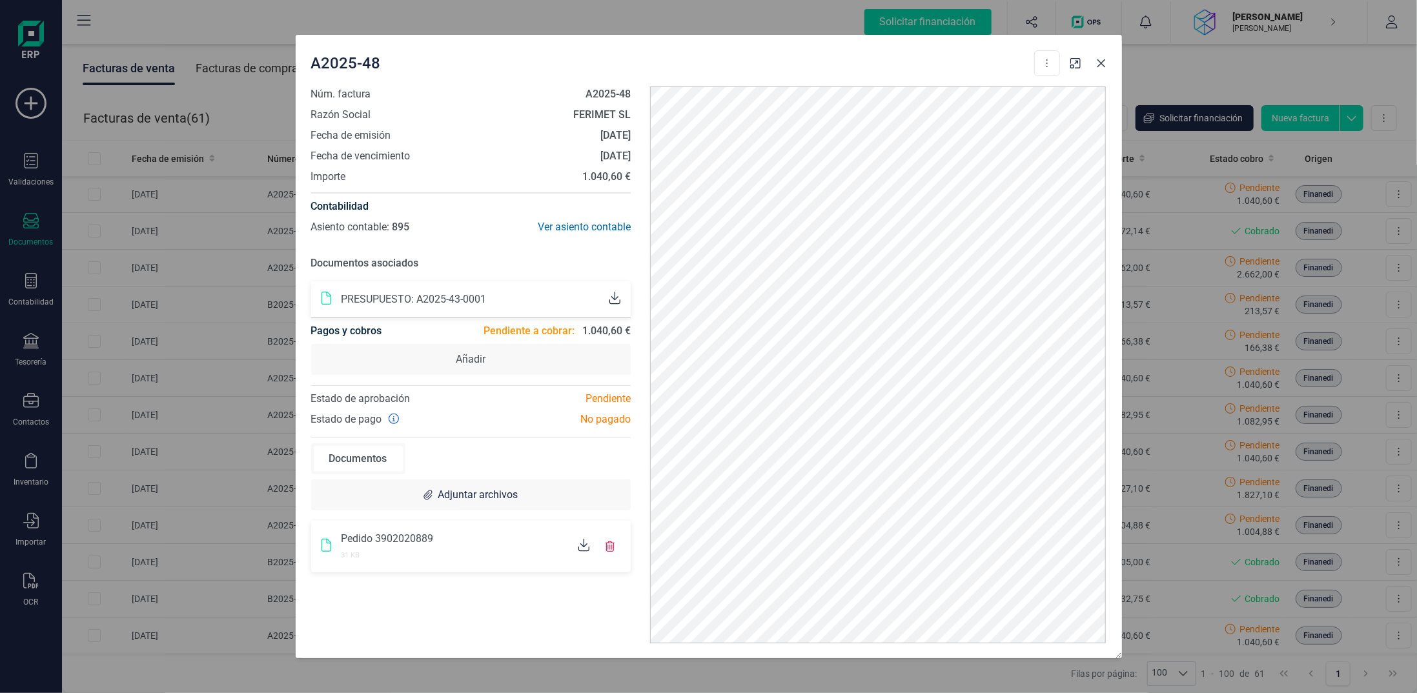
click at [1101, 59] on icon "button" at bounding box center [1101, 63] width 10 height 10
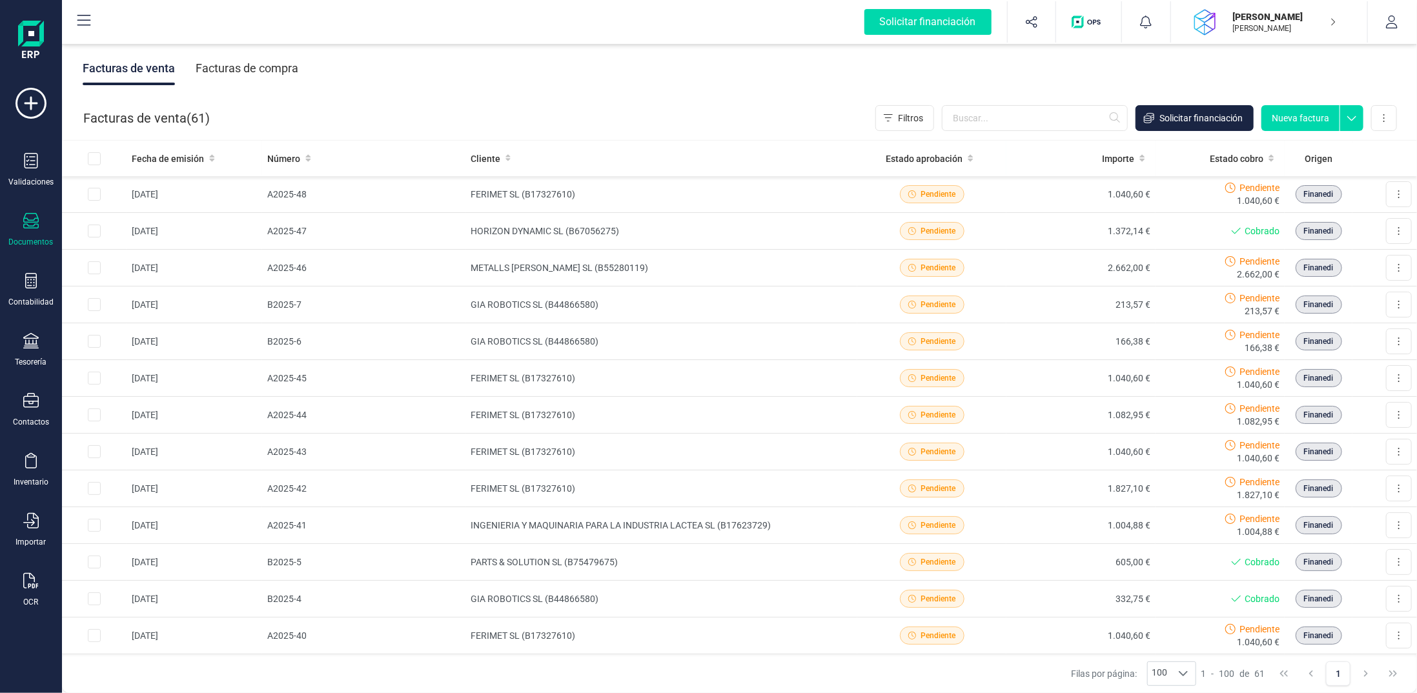
click at [1325, 112] on button "Nueva factura" at bounding box center [1301, 118] width 78 height 26
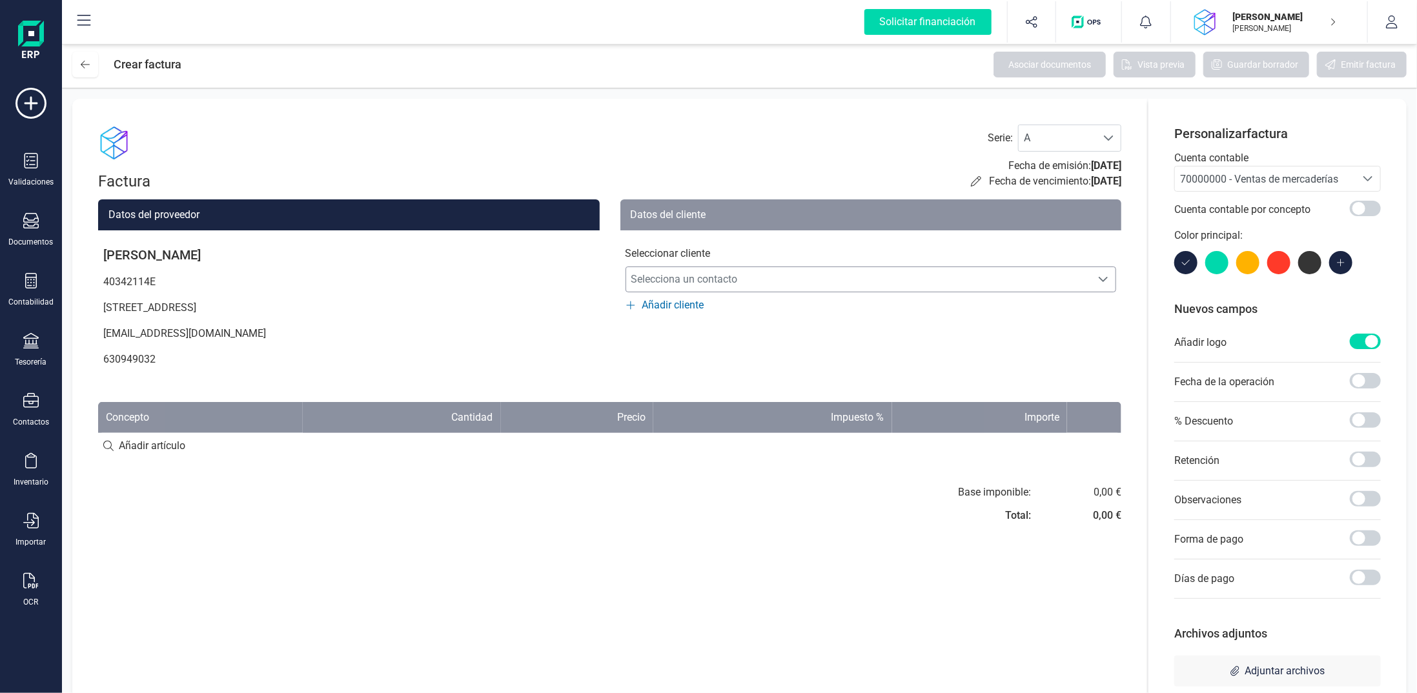
click at [663, 283] on span "Selecciona un contacto" at bounding box center [858, 280] width 465 height 26
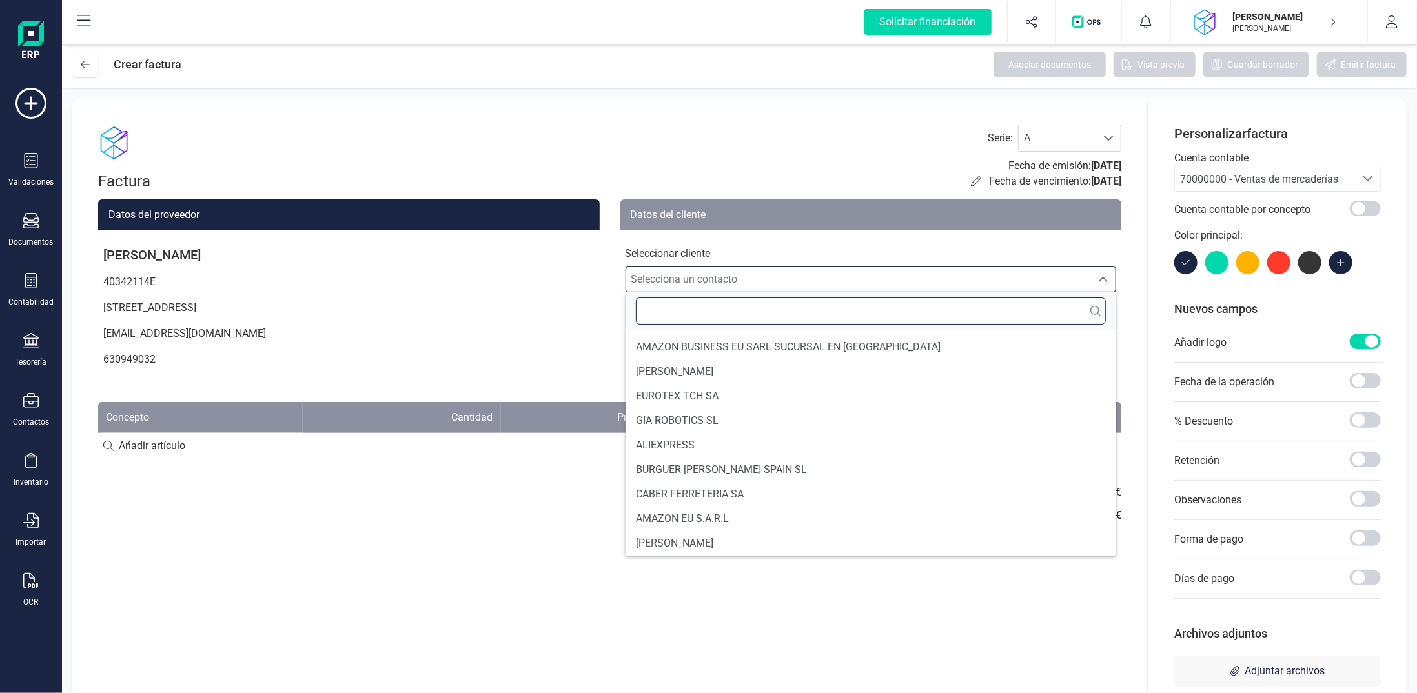
click at [666, 317] on input "text" at bounding box center [871, 311] width 471 height 27
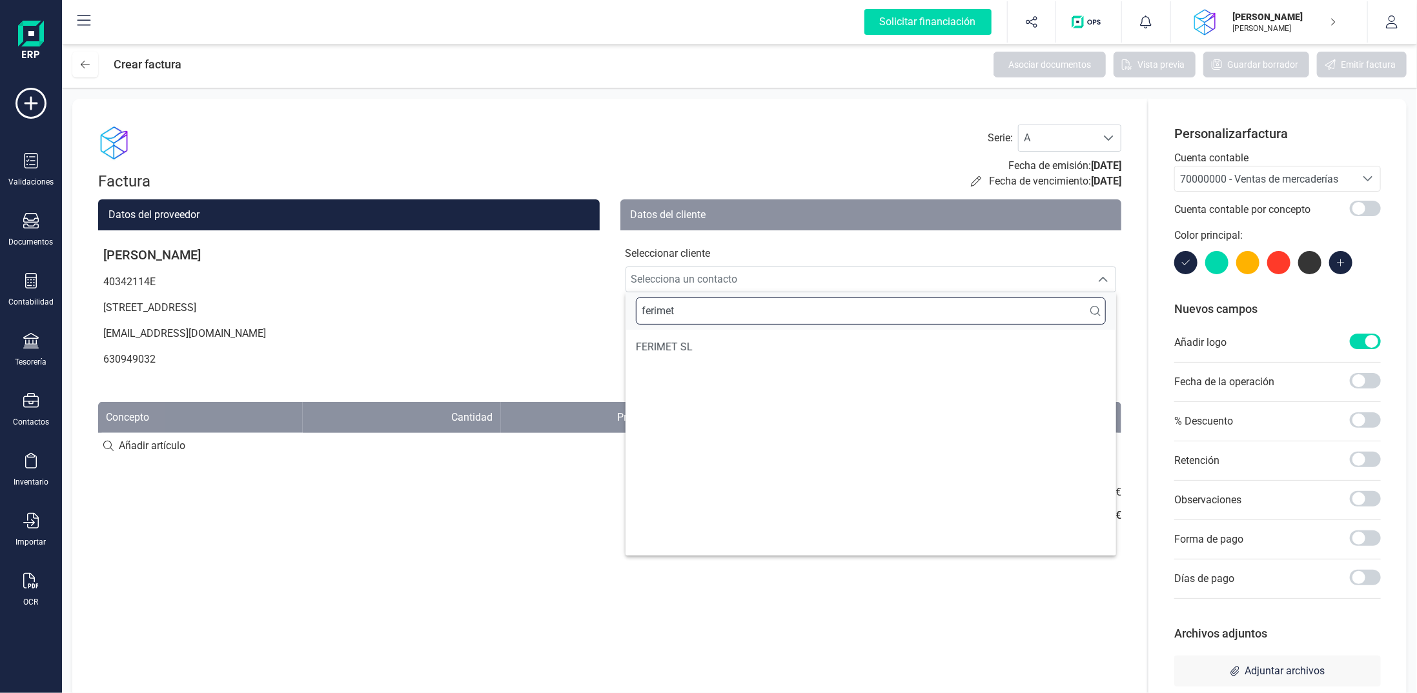
type input "ferimet"
click at [687, 345] on span "FERIMET SL" at bounding box center [664, 347] width 57 height 15
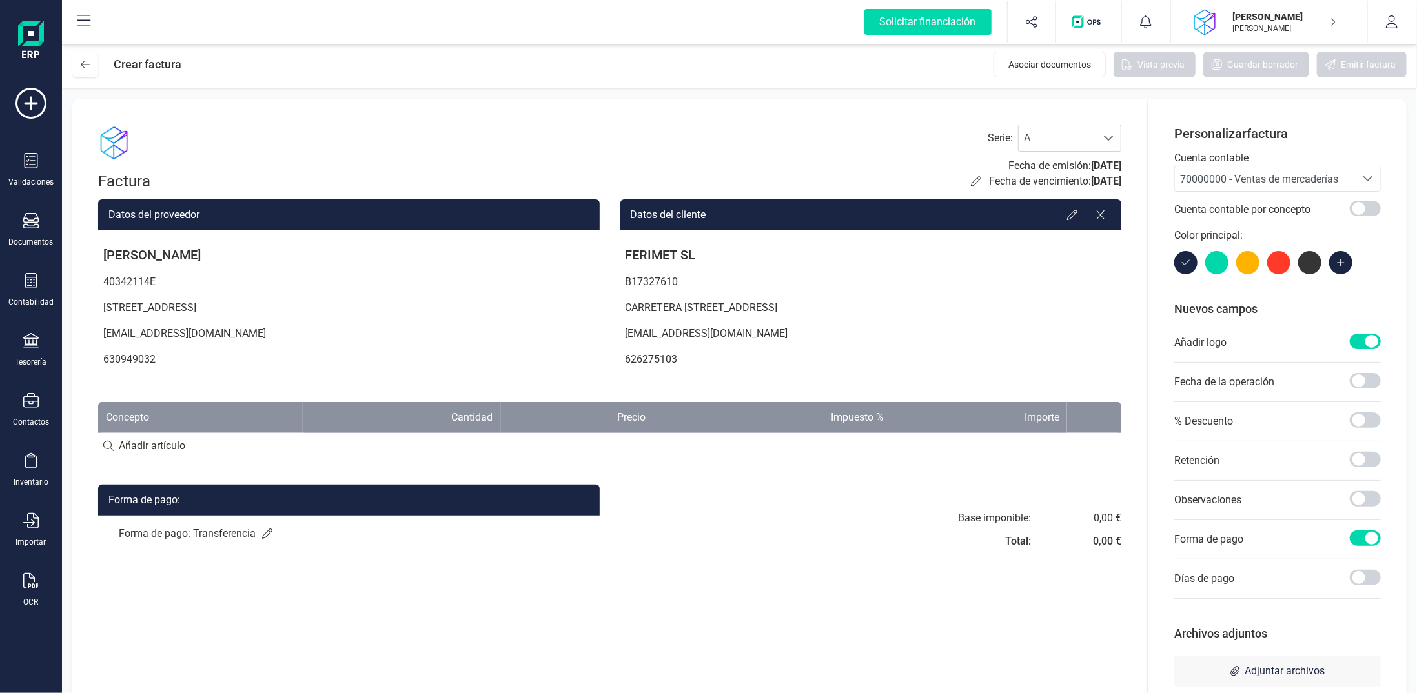
scroll to position [30, 0]
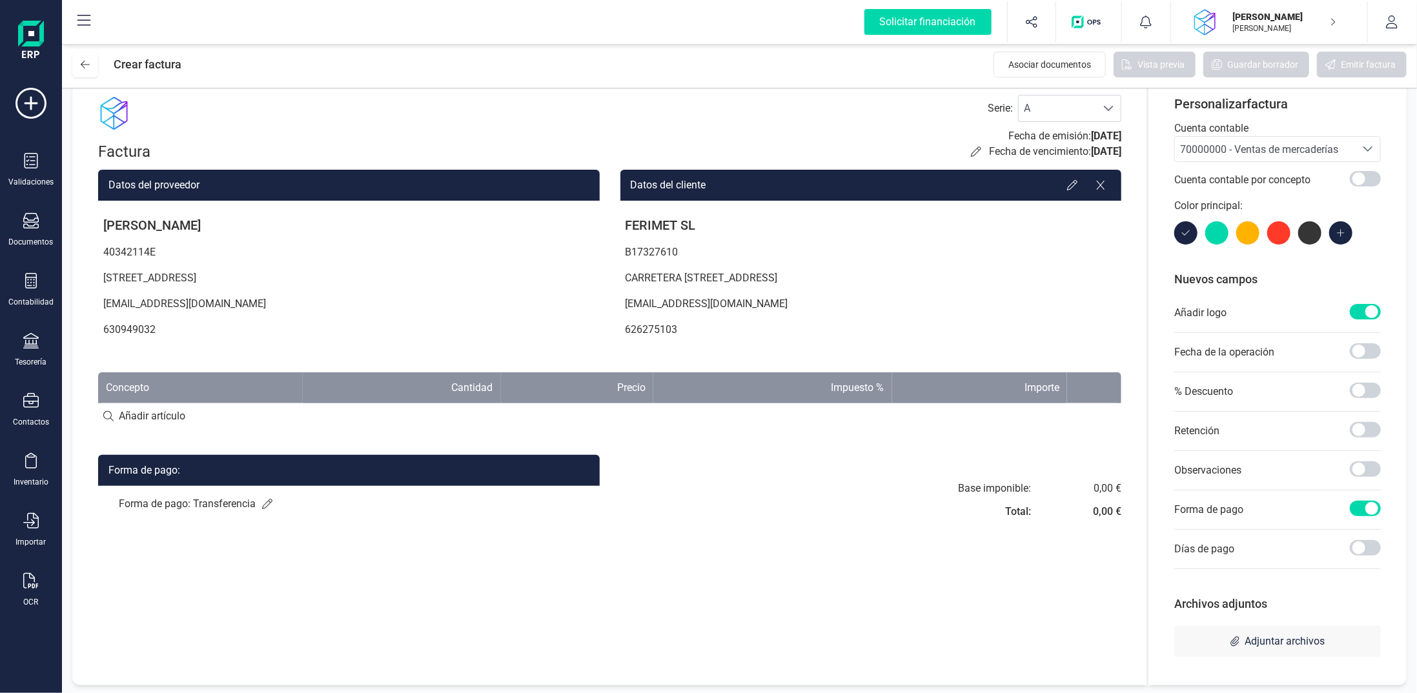
click at [236, 421] on input at bounding box center [609, 417] width 1023 height 26
type input "MTO"
click at [280, 413] on div "+ Añadir artículo : MTO" at bounding box center [609, 415] width 1023 height 27
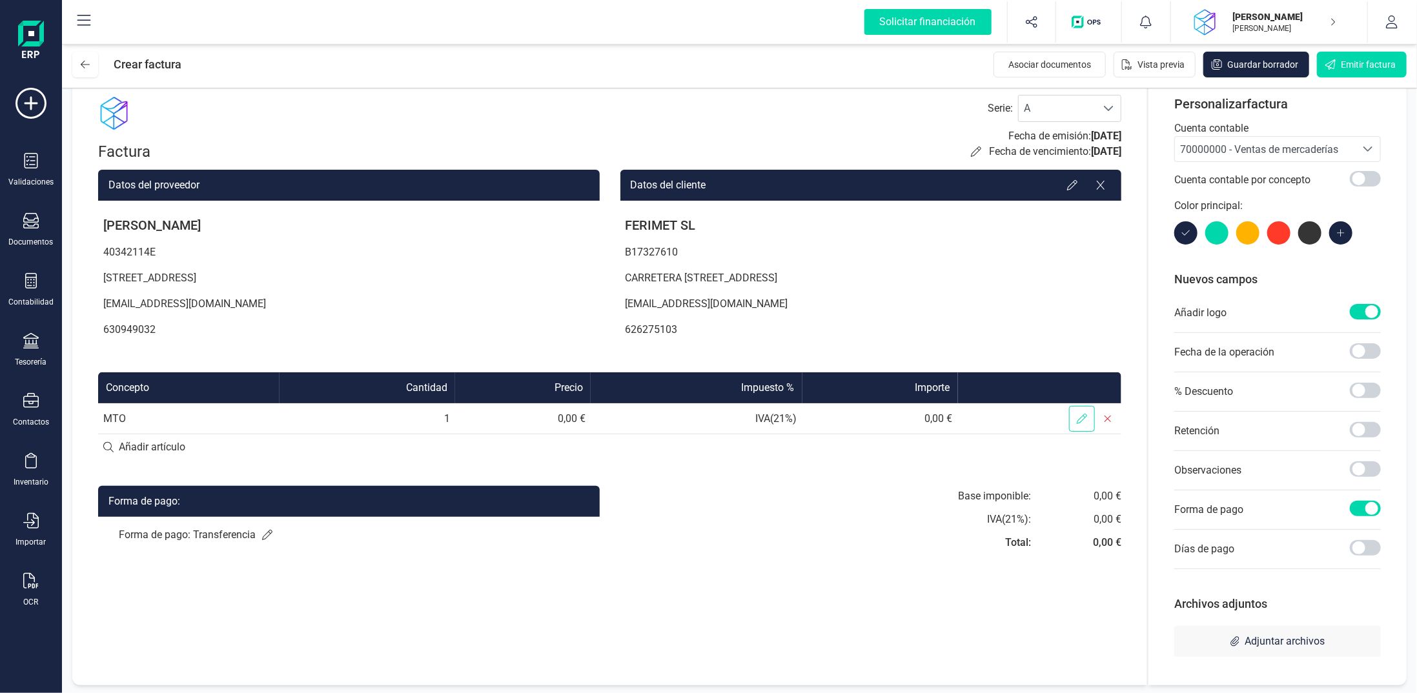
click at [1073, 414] on span at bounding box center [1082, 419] width 26 height 26
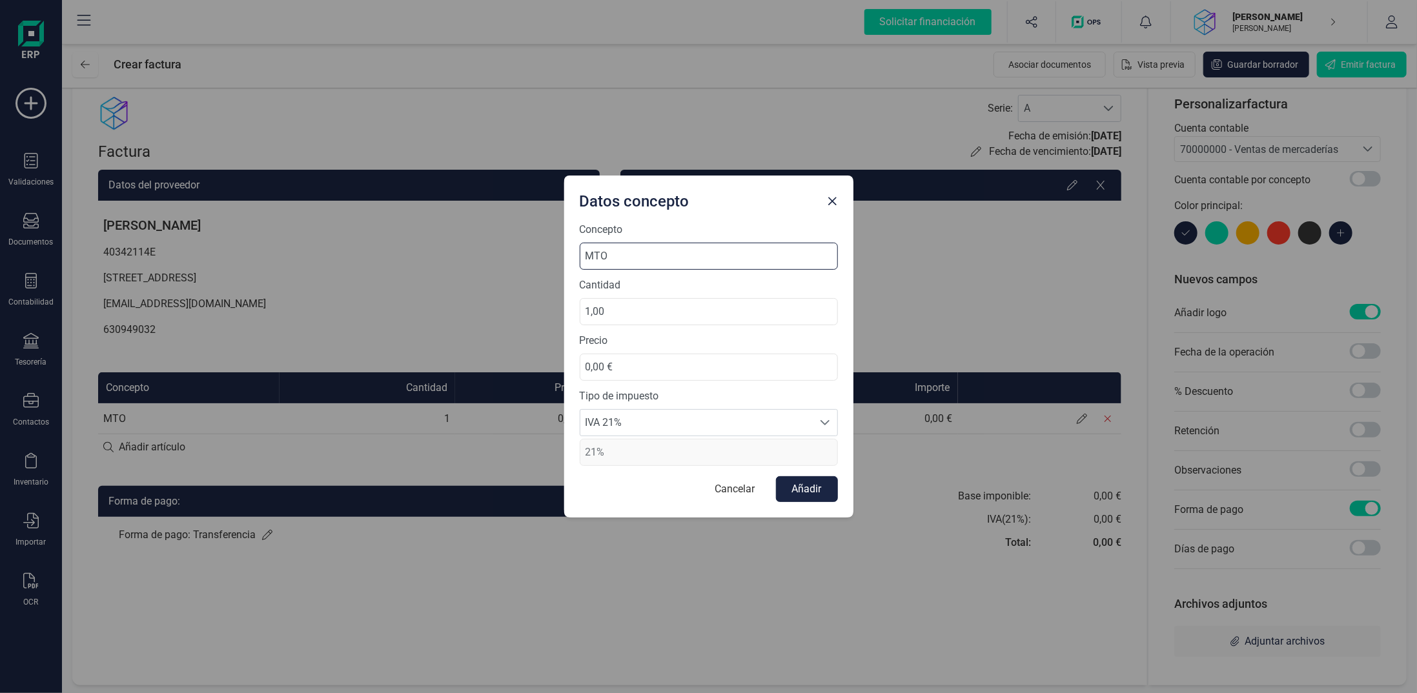
click at [671, 258] on input "MTO" at bounding box center [709, 256] width 258 height 27
click at [659, 260] on input "MTO 04/08-" at bounding box center [709, 256] width 258 height 27
type input "MTO 04/08-08/08"
drag, startPoint x: 656, startPoint y: 318, endPoint x: 362, endPoint y: 268, distance: 298.0
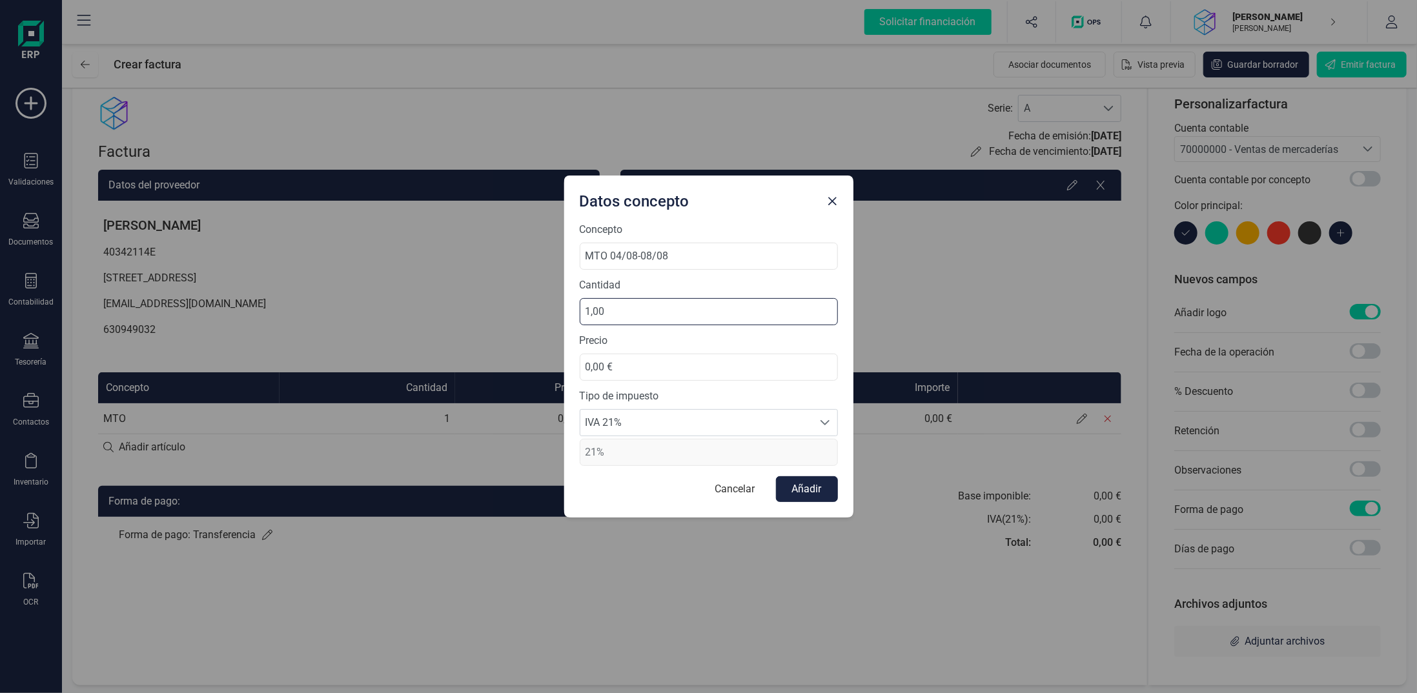
click at [494, 309] on div "Datos concepto Concepto MTO 04/08-08/08 Cantidad 1,00 Precio 0,00 € Tipo de imp…" at bounding box center [708, 346] width 1417 height 693
type input "21,00"
drag, startPoint x: 639, startPoint y: 369, endPoint x: 280, endPoint y: 343, distance: 359.2
click at [284, 343] on div "Datos concepto Concepto MTO 04/08-08/08 Cantidad 21,00 Precio 0,00 € Tipo de im…" at bounding box center [708, 346] width 1417 height 693
type input "35,00 €"
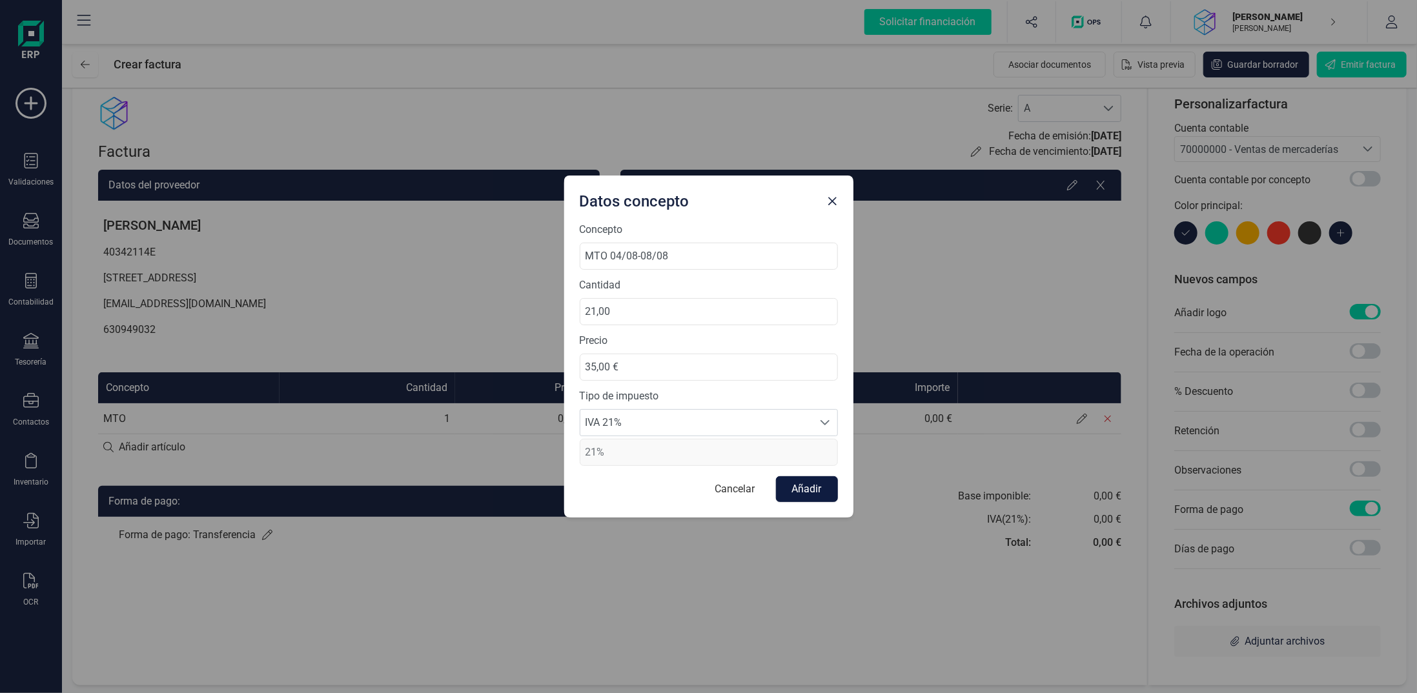
click at [806, 486] on button "Añadir" at bounding box center [807, 489] width 62 height 26
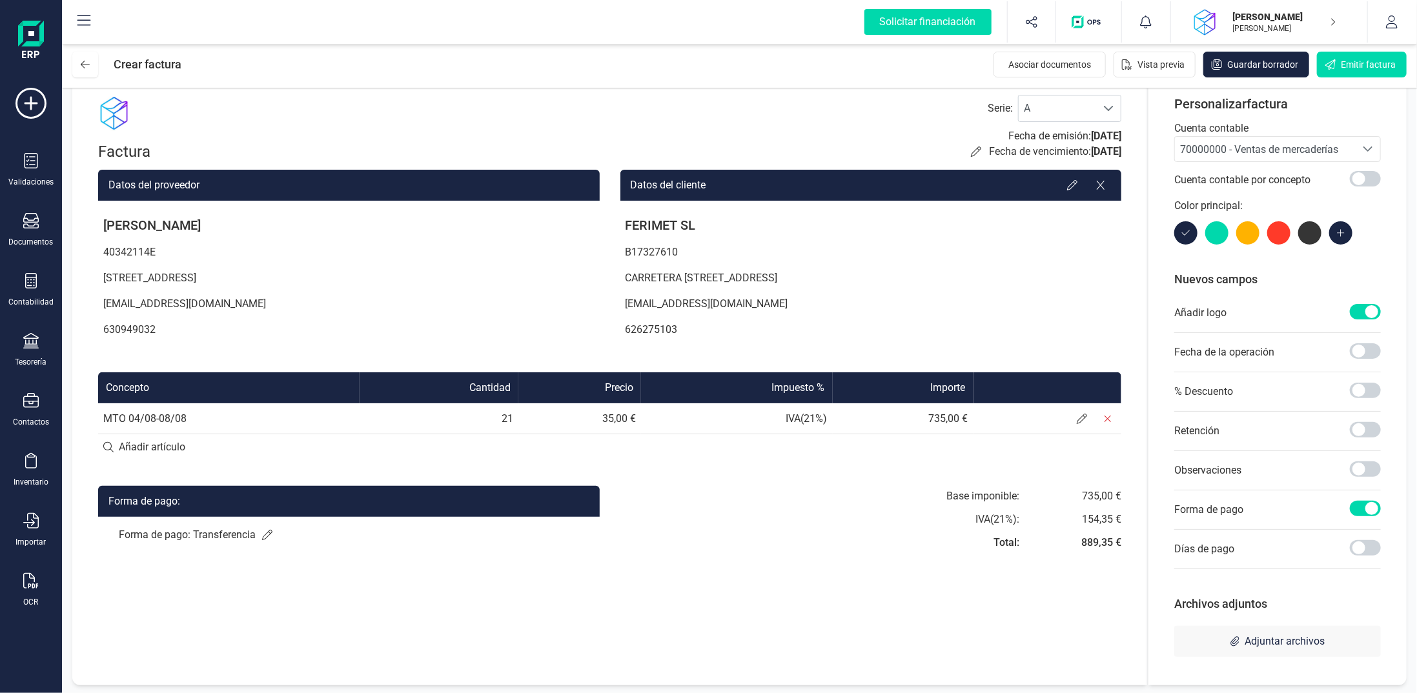
click at [139, 447] on input at bounding box center [609, 448] width 1023 height 26
type input "k"
type input "KMS 04/08-08/08"
click at [269, 535] on icon at bounding box center [267, 536] width 10 height 10
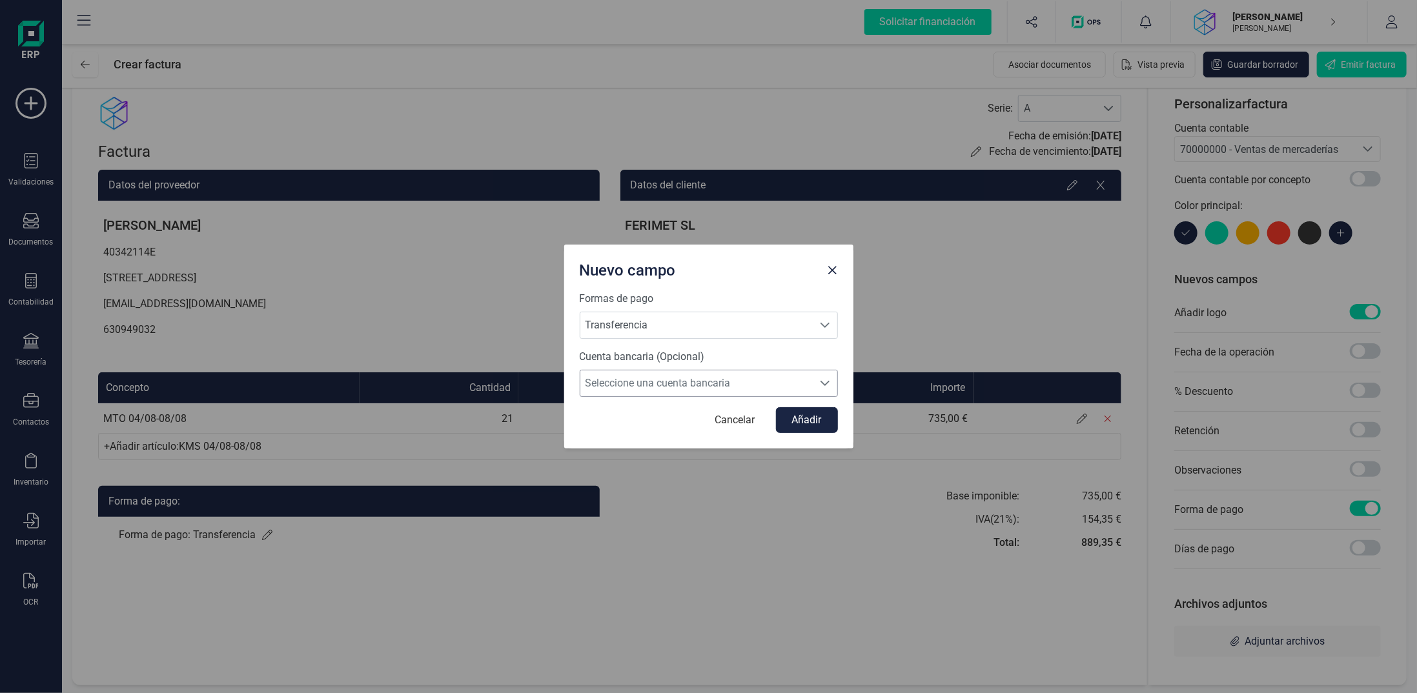
click at [652, 387] on span "Seleccione una cuenta bancaria" at bounding box center [696, 384] width 232 height 26
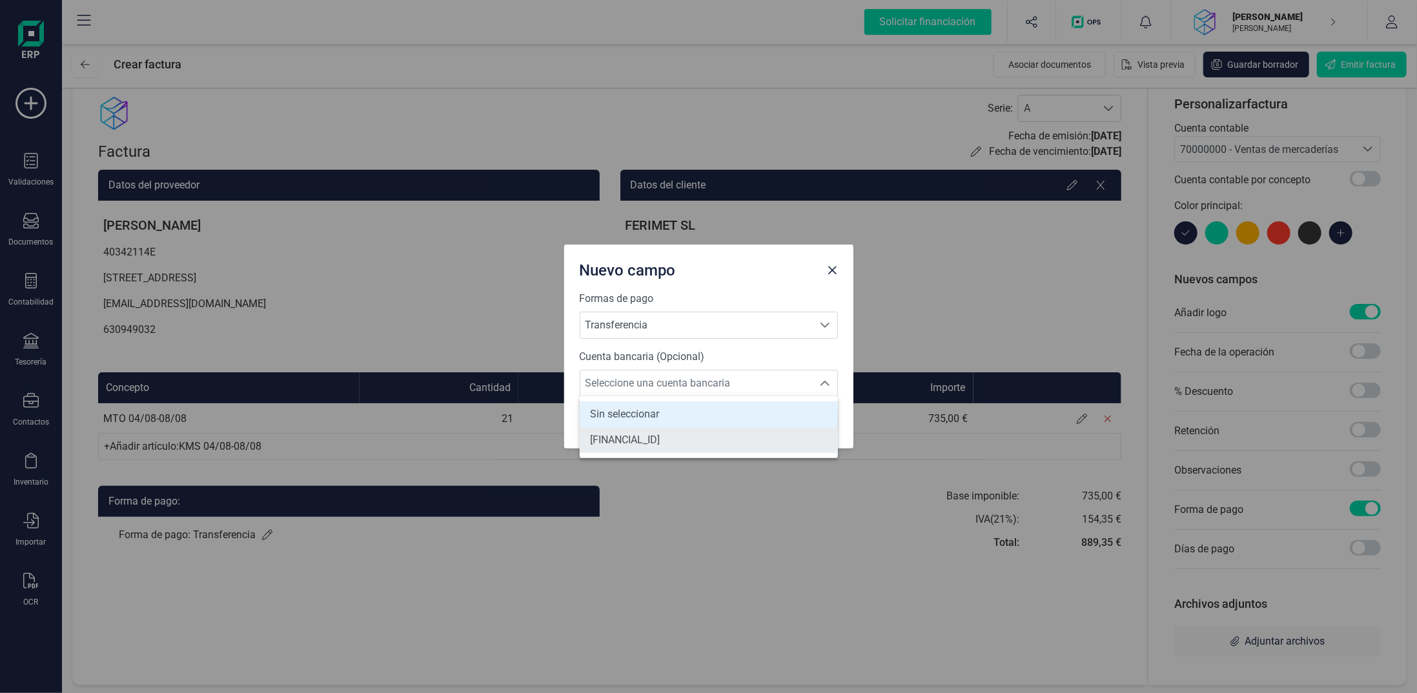
click at [640, 438] on span "[FINANCIAL_ID]" at bounding box center [625, 440] width 70 height 15
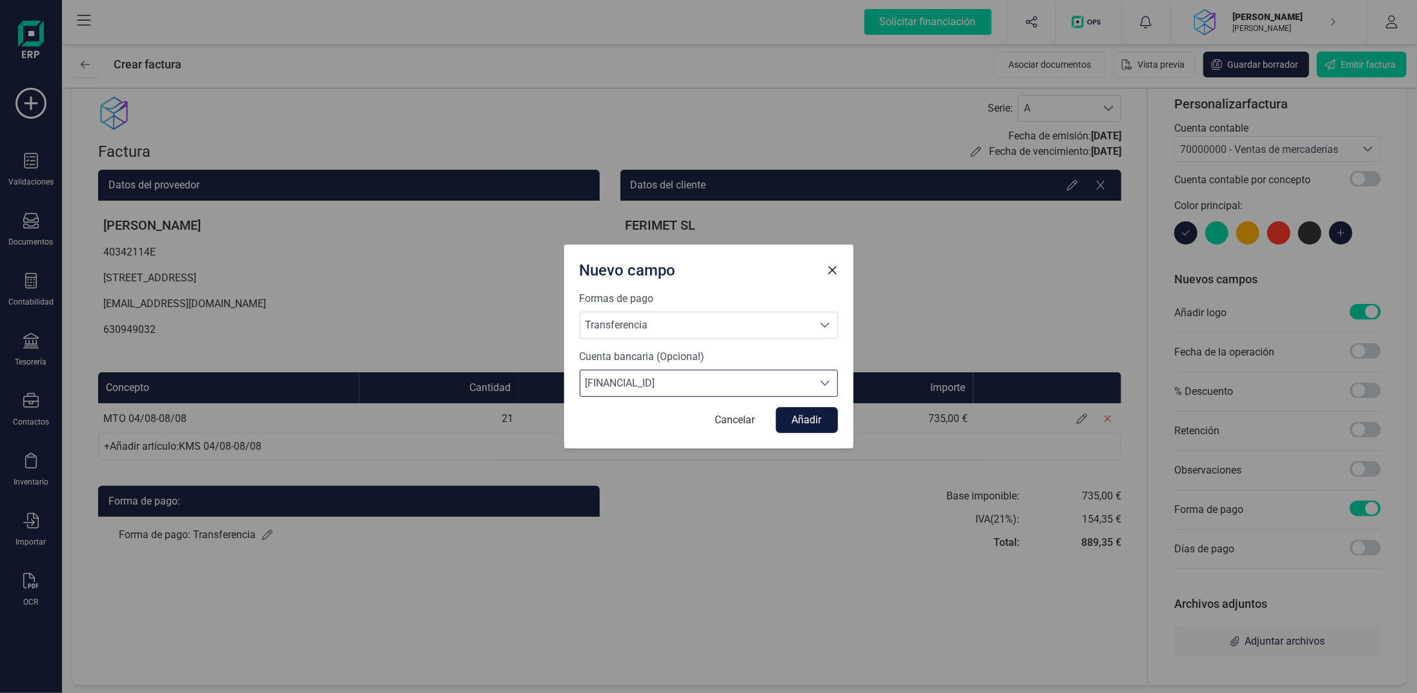
click at [803, 423] on button "Añadir" at bounding box center [807, 420] width 62 height 26
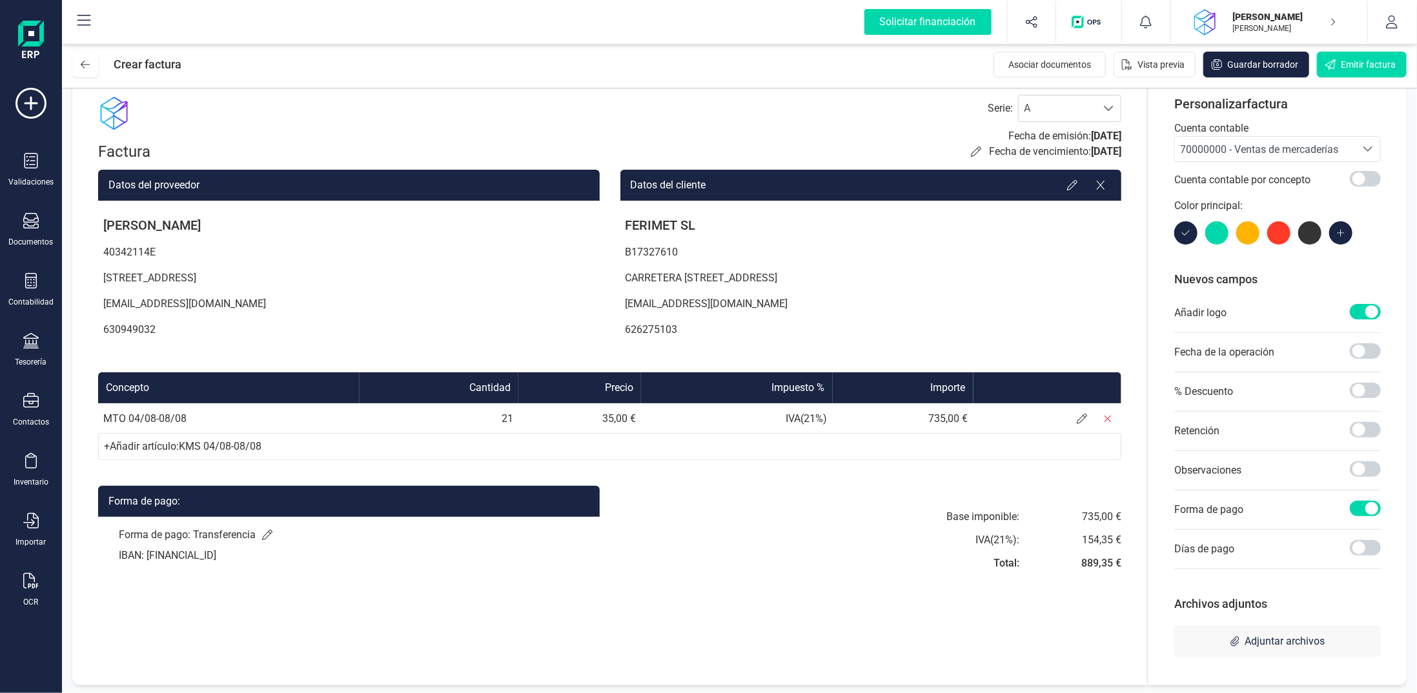
click at [850, 445] on div "+ Añadir artículo : KMS 04/08-08/08" at bounding box center [609, 446] width 1023 height 27
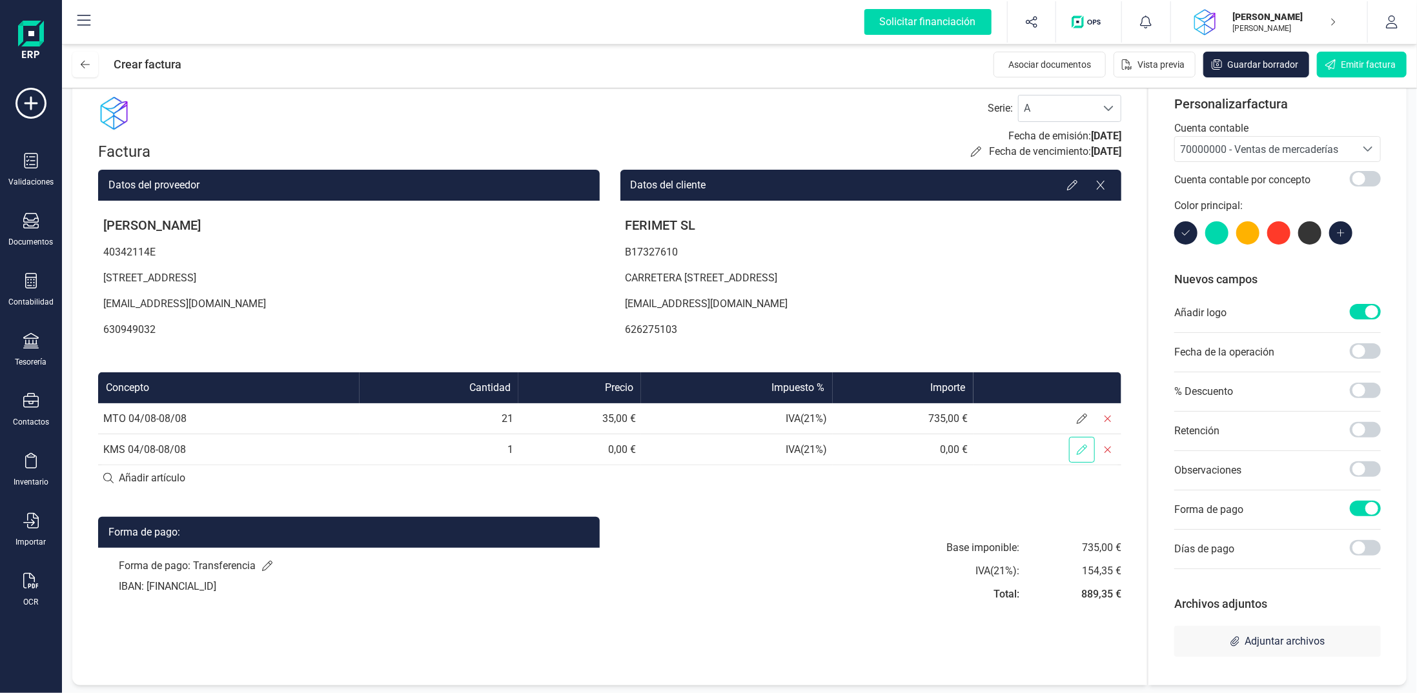
click at [1083, 446] on icon at bounding box center [1082, 450] width 10 height 10
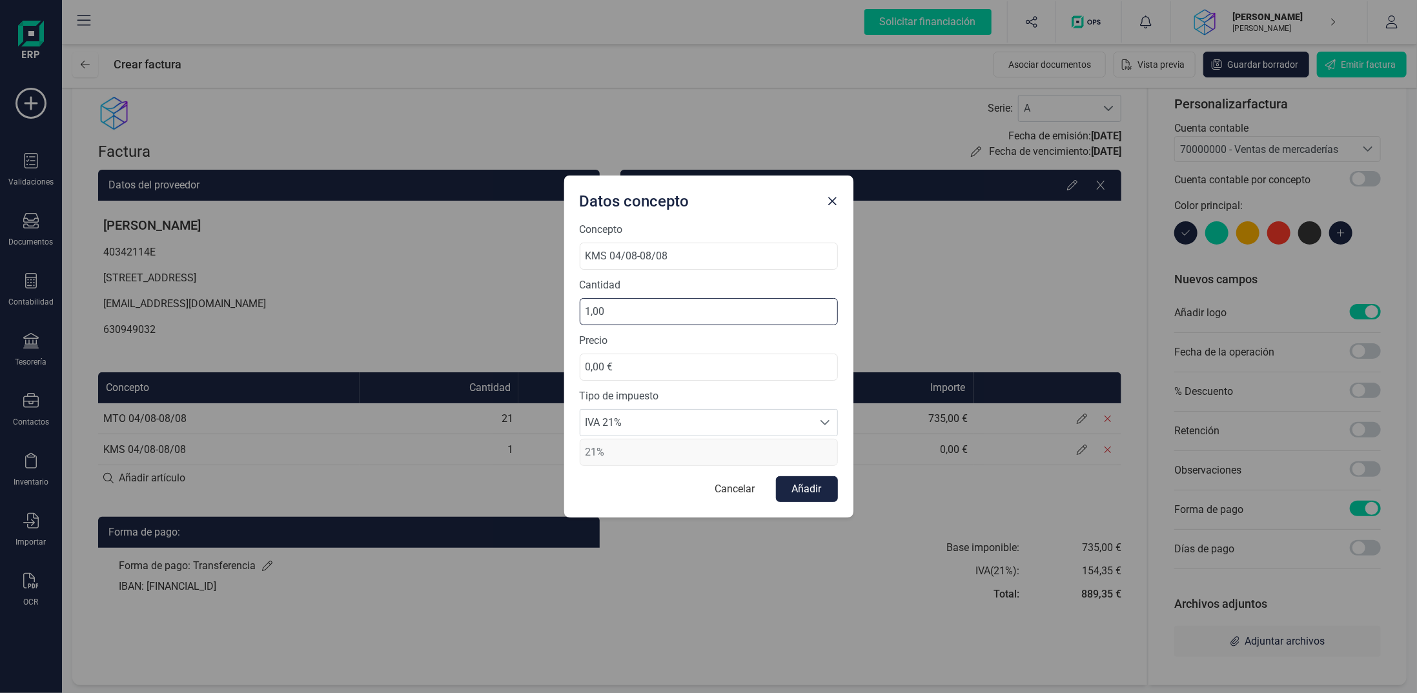
drag, startPoint x: 662, startPoint y: 312, endPoint x: 402, endPoint y: 290, distance: 261.8
click at [476, 285] on div "Datos concepto Concepto KMS 04/08-08/08 Cantidad 1,00 Precio 0,00 € Tipo de imp…" at bounding box center [708, 346] width 1417 height 693
type input "400,00"
drag, startPoint x: 666, startPoint y: 371, endPoint x: 225, endPoint y: 355, distance: 441.2
click at [239, 355] on div "Datos concepto Concepto KMS 04/08-08/08 Cantidad 400,00 Precio 0,00 € Tipo de i…" at bounding box center [708, 346] width 1417 height 693
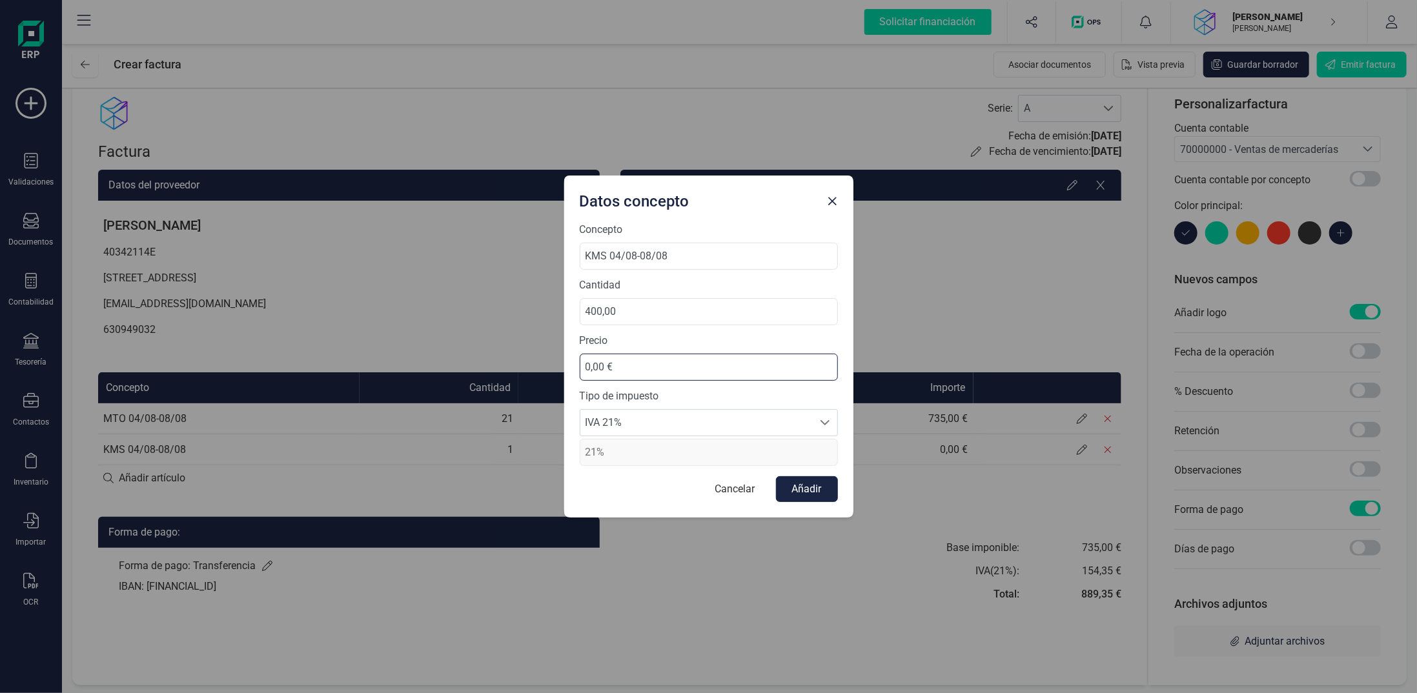
type input "0,40 €"
click at [813, 486] on button "Añadir" at bounding box center [807, 489] width 62 height 26
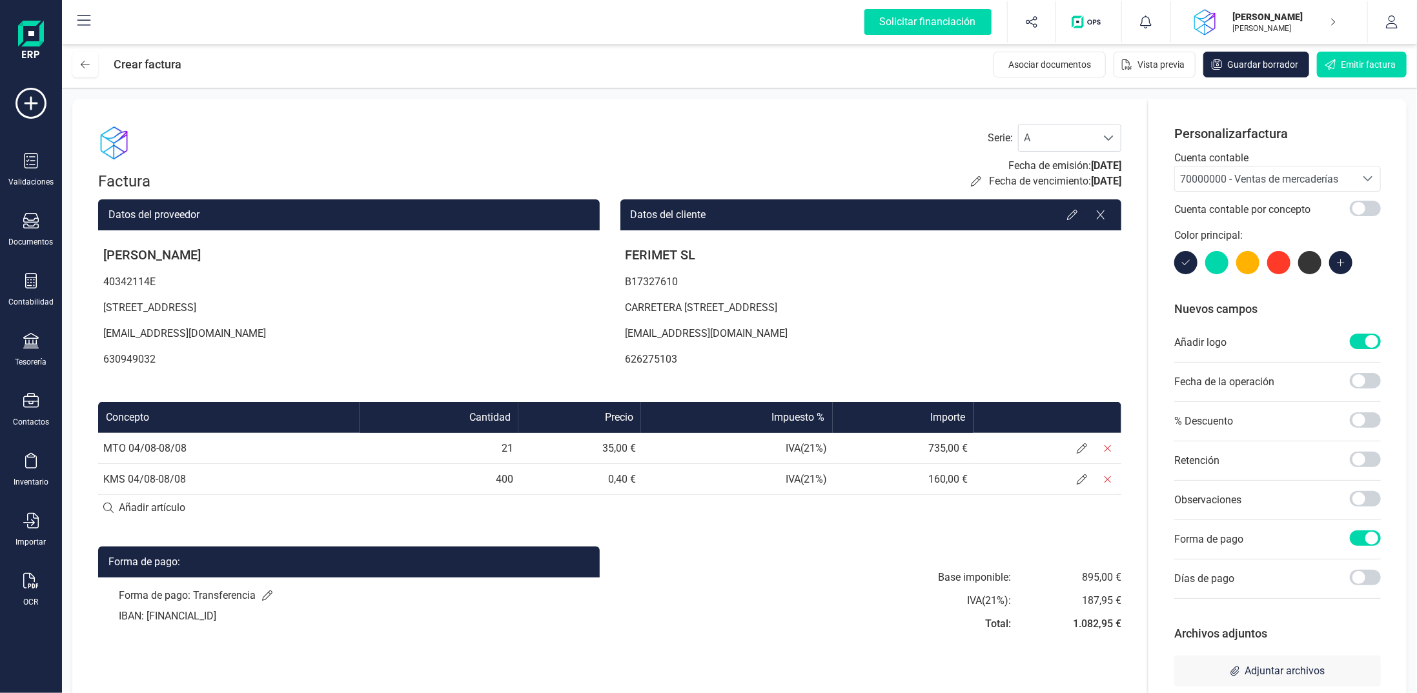
scroll to position [30, 0]
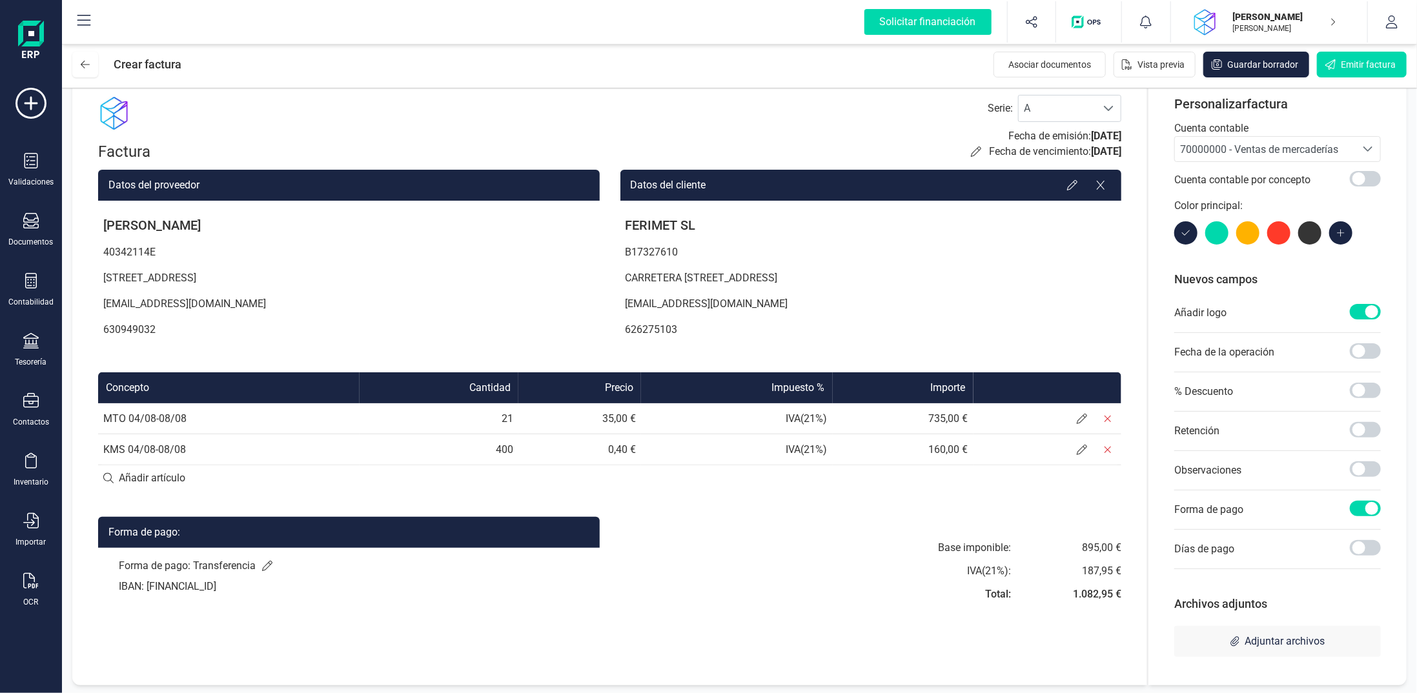
click at [1241, 467] on p "Observaciones" at bounding box center [1207, 470] width 67 height 15
click at [1361, 465] on span at bounding box center [1365, 469] width 31 height 15
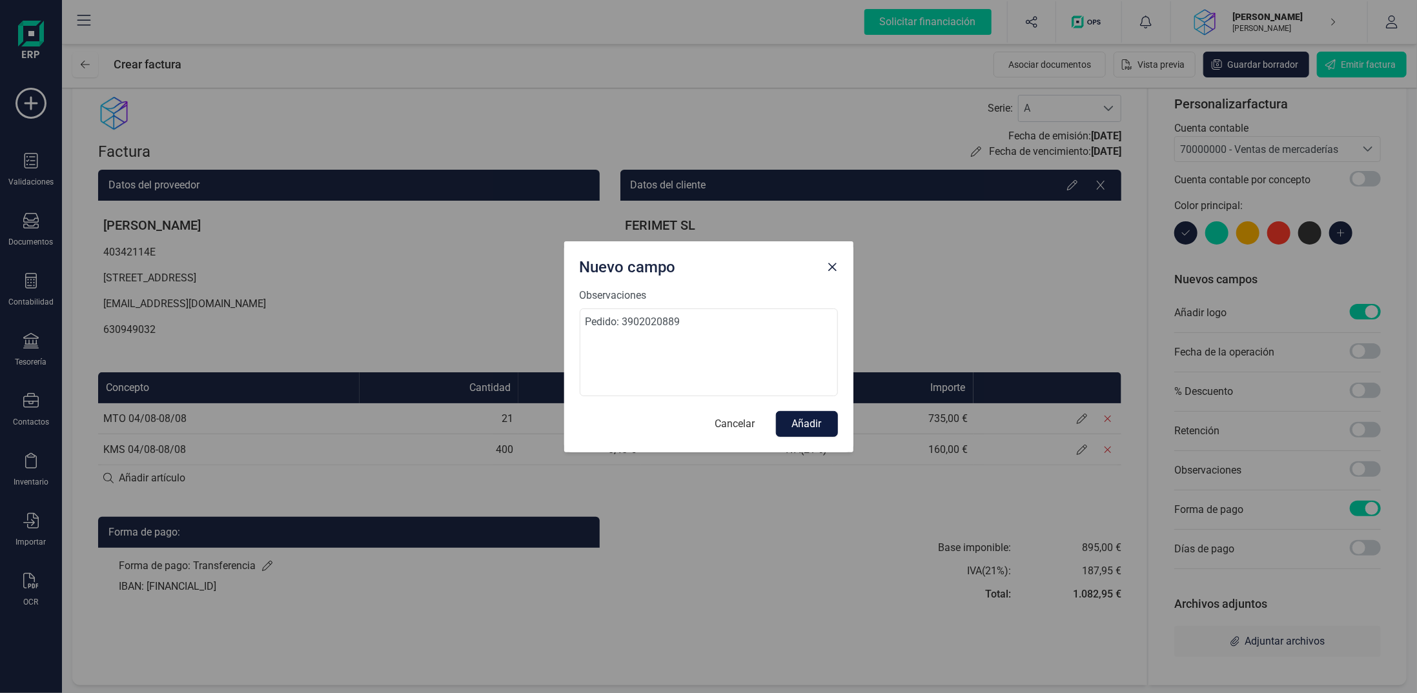
type textarea "Pedido: 3902020889"
click at [815, 426] on button "Añadir" at bounding box center [807, 424] width 62 height 26
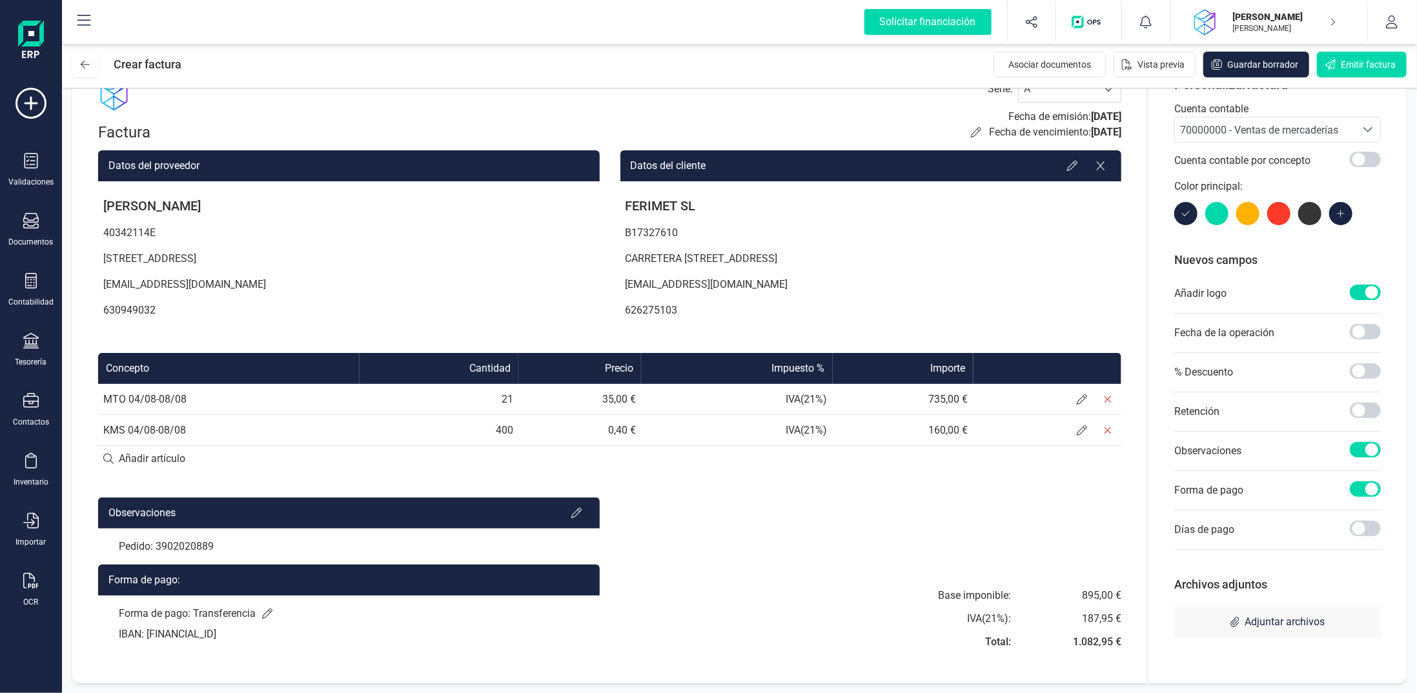
scroll to position [0, 0]
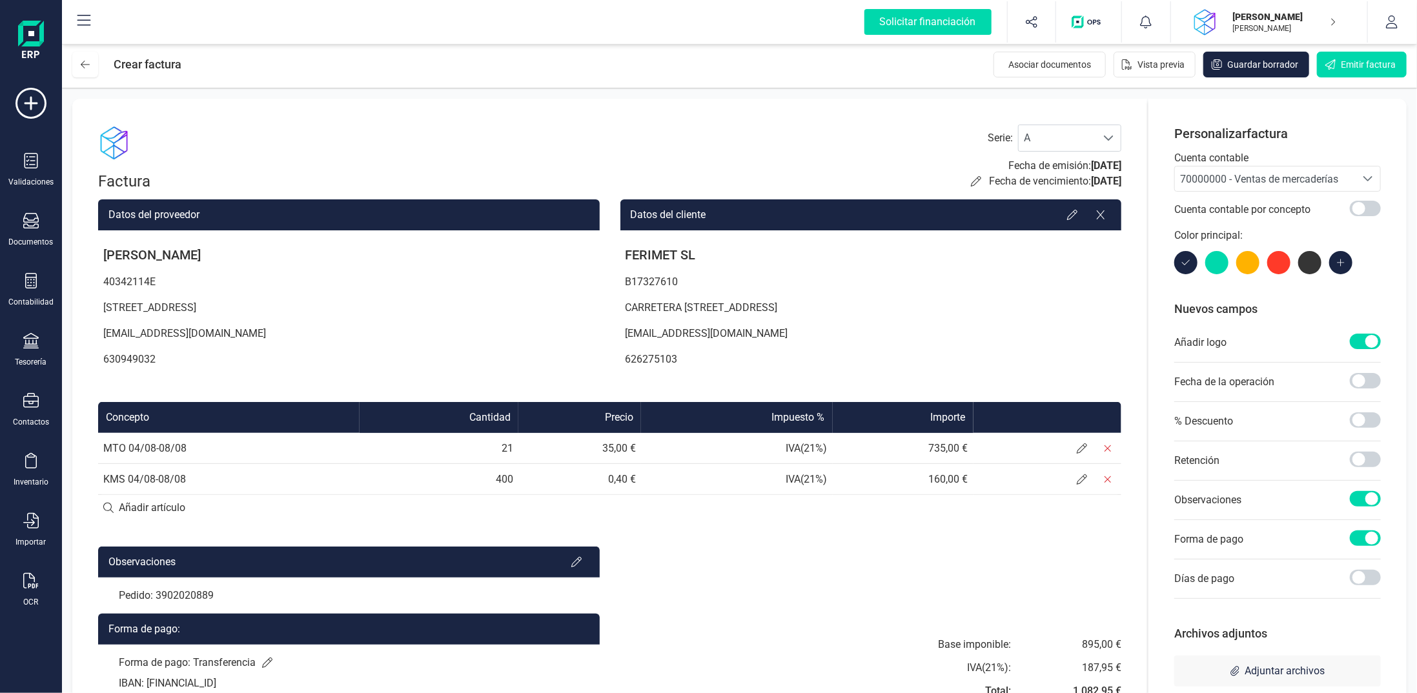
click at [1322, 172] on div "70000000 - Ventas de mercaderías" at bounding box center [1265, 179] width 170 height 15
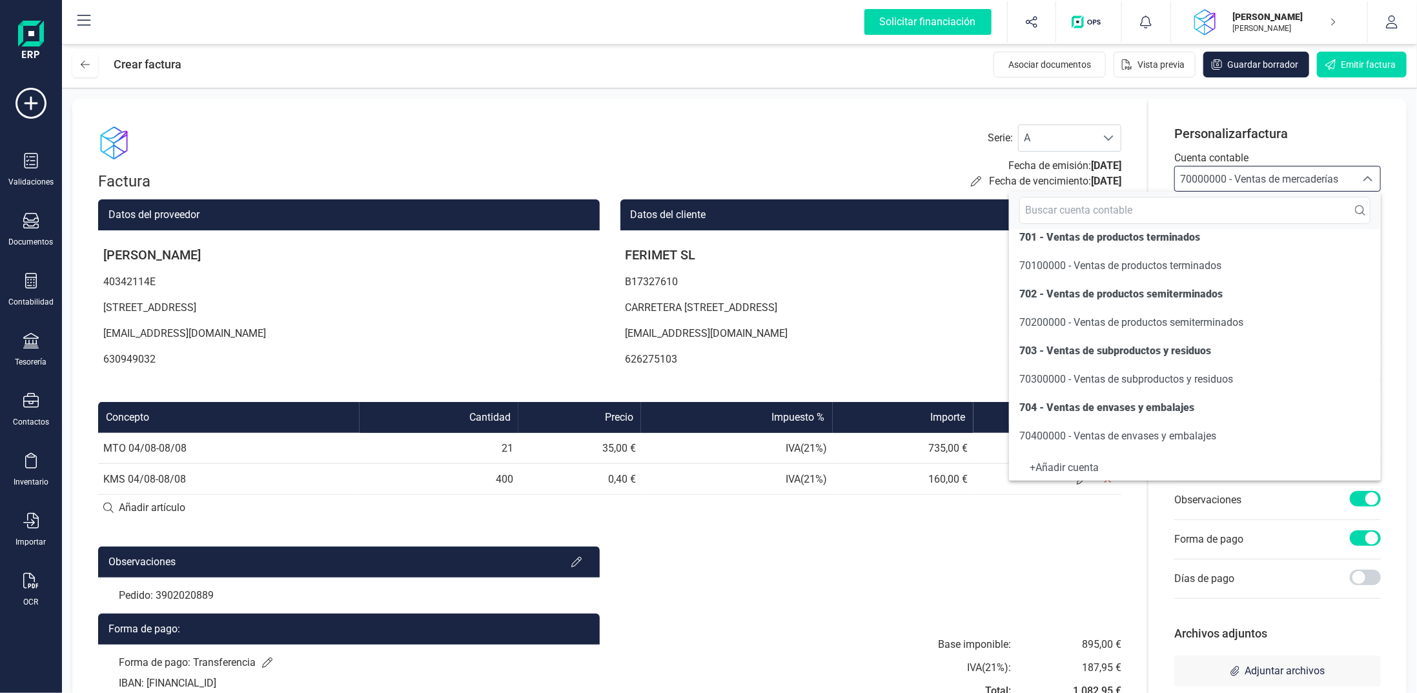
scroll to position [129, 0]
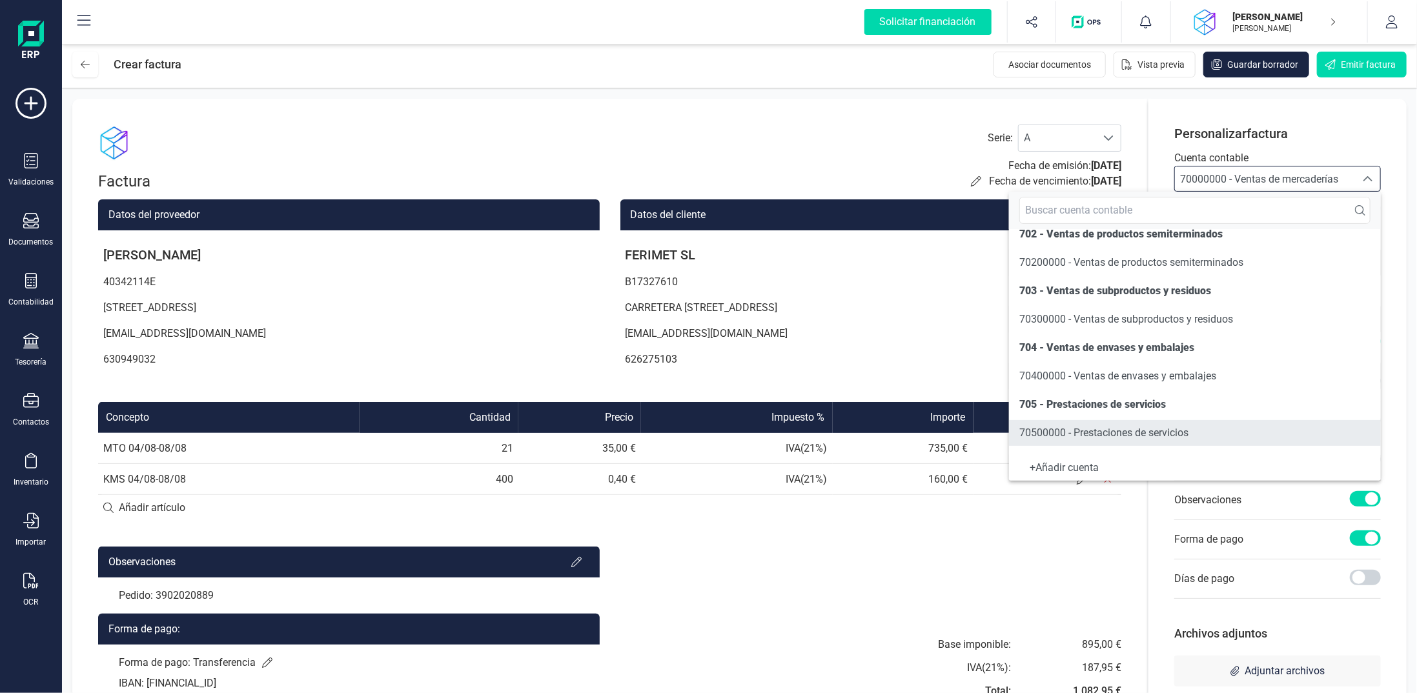
click at [1207, 428] on li "70500000 - Prestaciones de servicios" at bounding box center [1195, 433] width 372 height 26
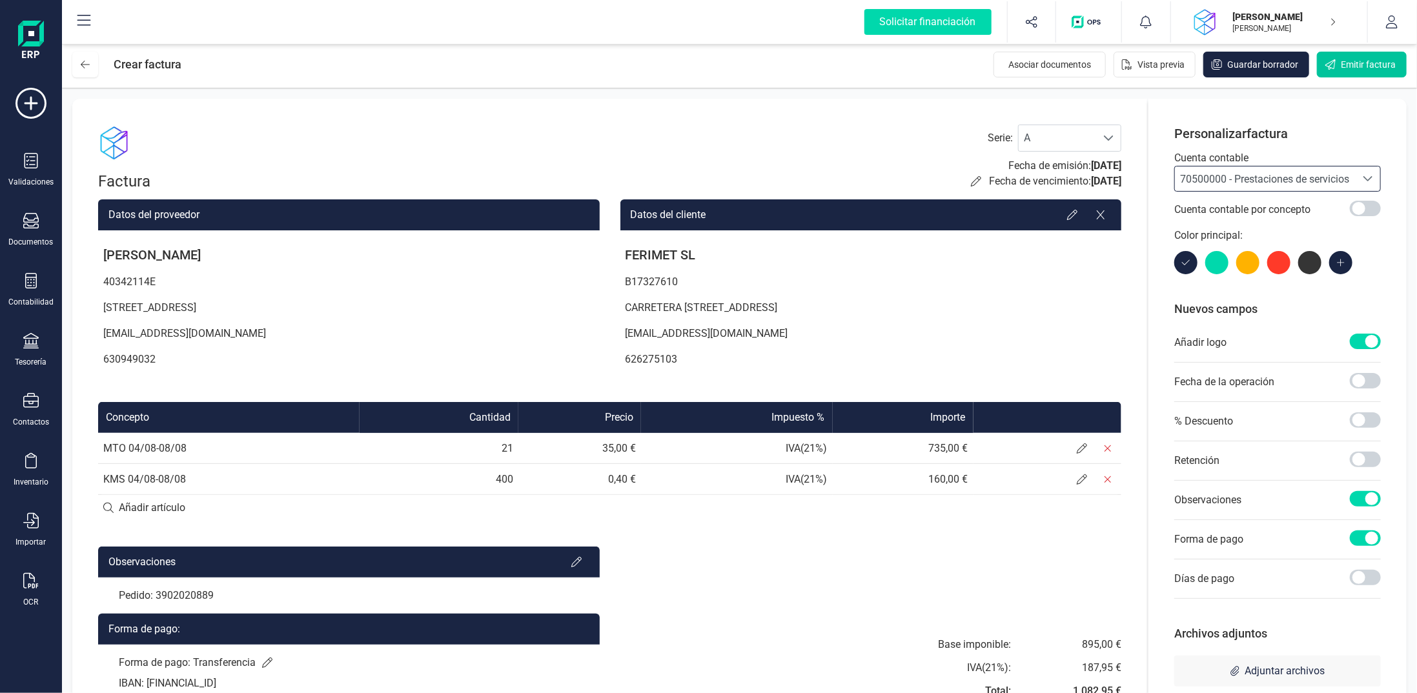
click at [1354, 70] on span "Emitir factura" at bounding box center [1368, 64] width 55 height 13
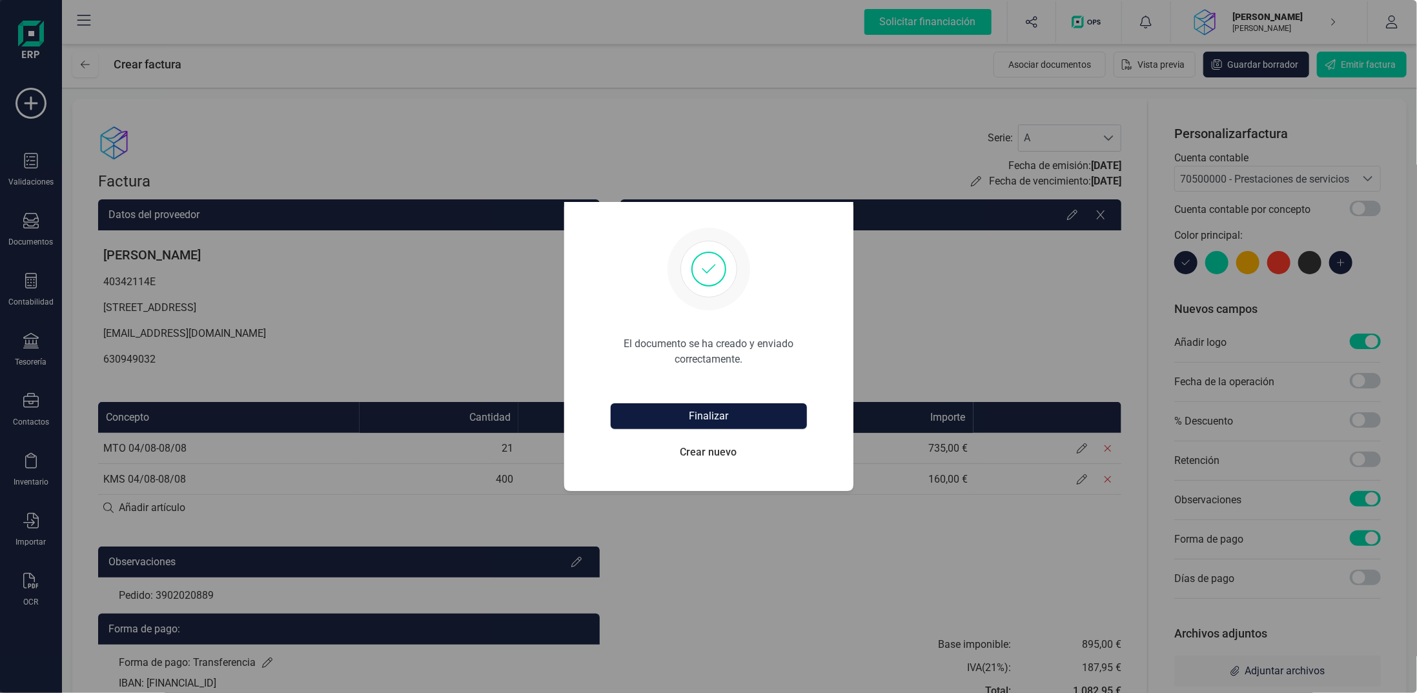
click at [720, 411] on button "Finalizar" at bounding box center [709, 417] width 196 height 26
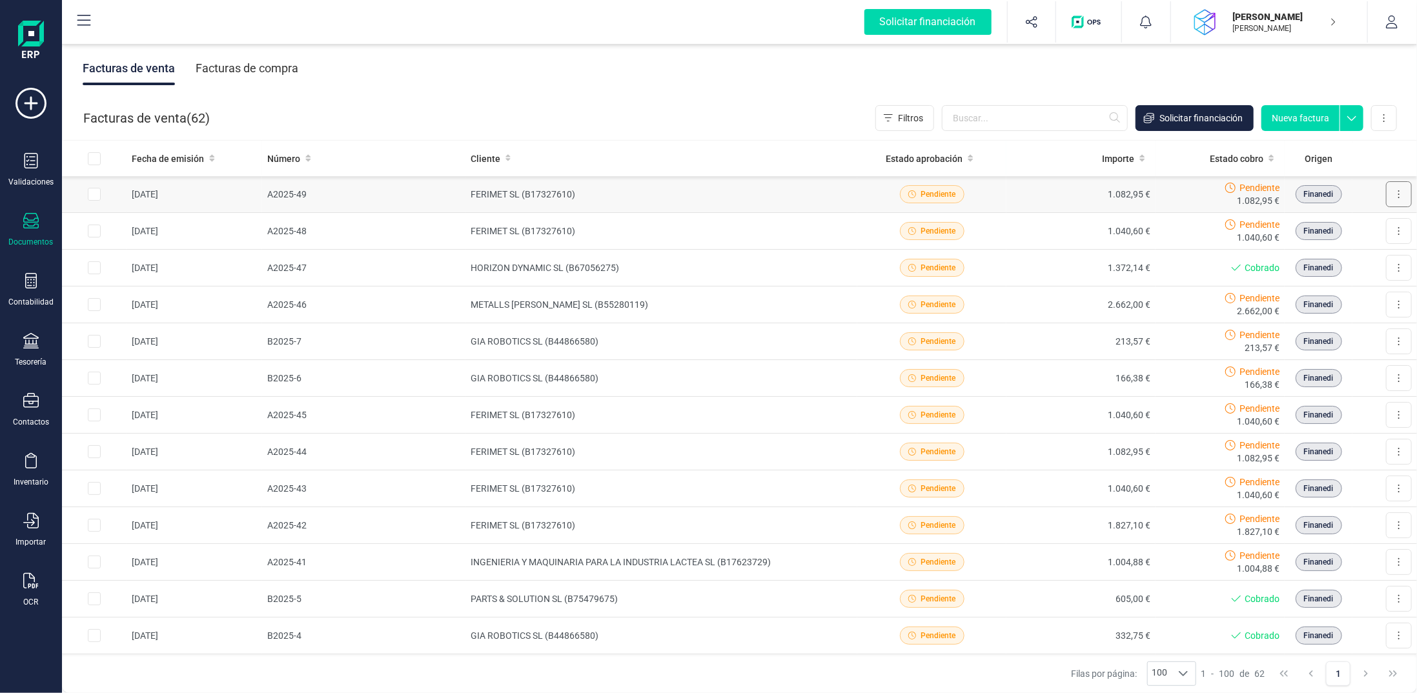
click at [1398, 198] on icon at bounding box center [1398, 194] width 1 height 8
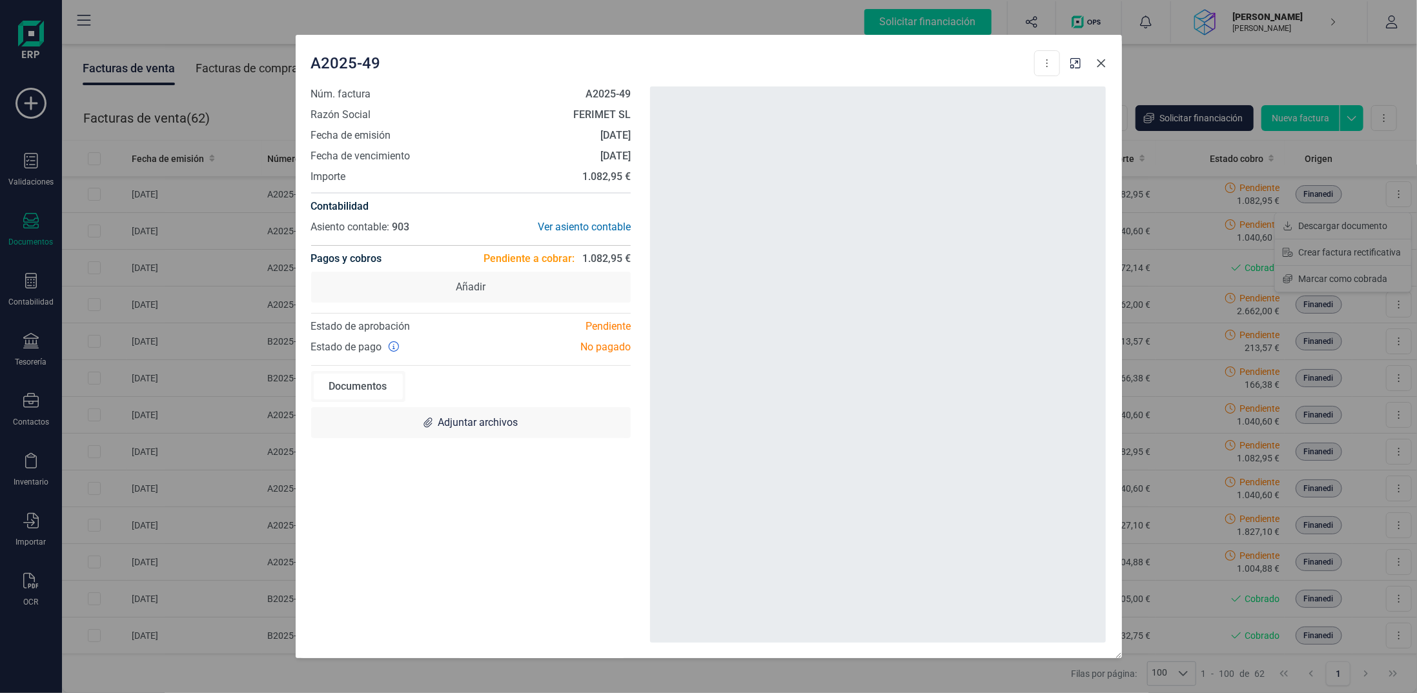
click at [1103, 63] on icon "button" at bounding box center [1101, 63] width 10 height 10
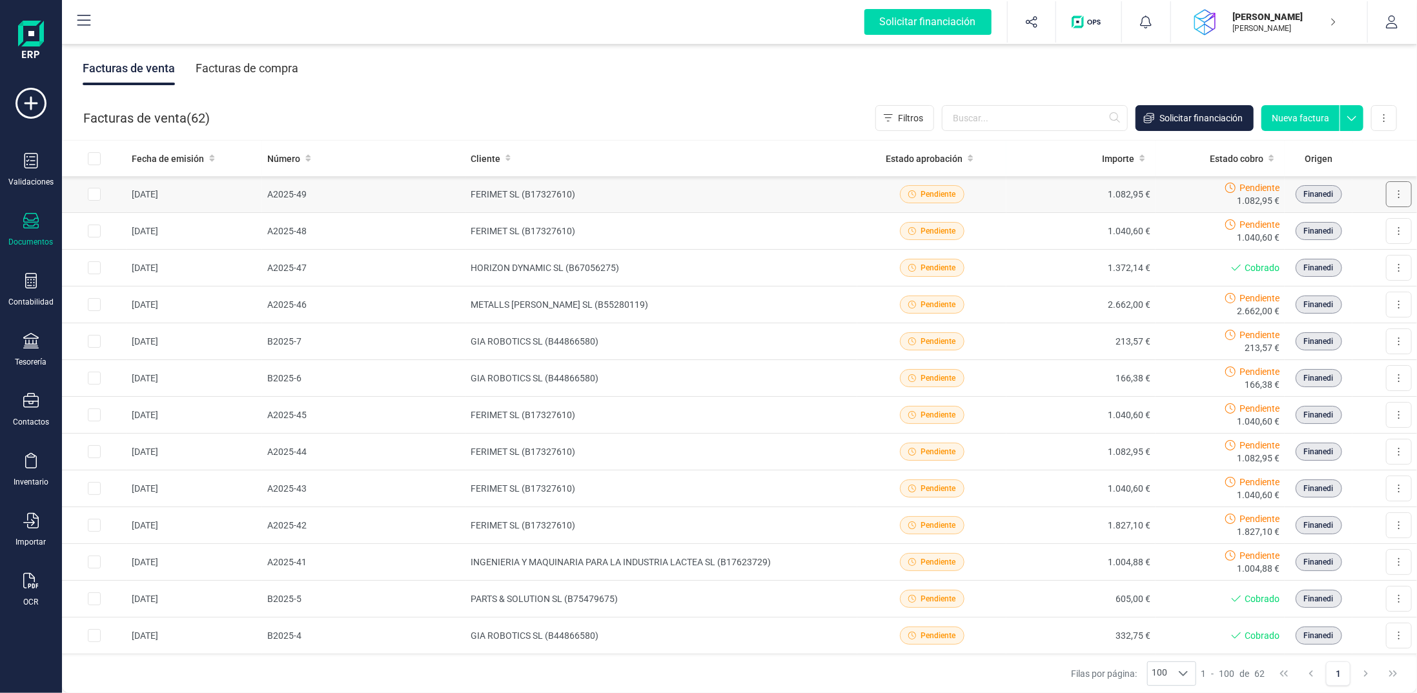
click at [1393, 198] on button at bounding box center [1399, 194] width 26 height 26
click at [1324, 227] on span "Descargar documento" at bounding box center [1342, 226] width 89 height 13
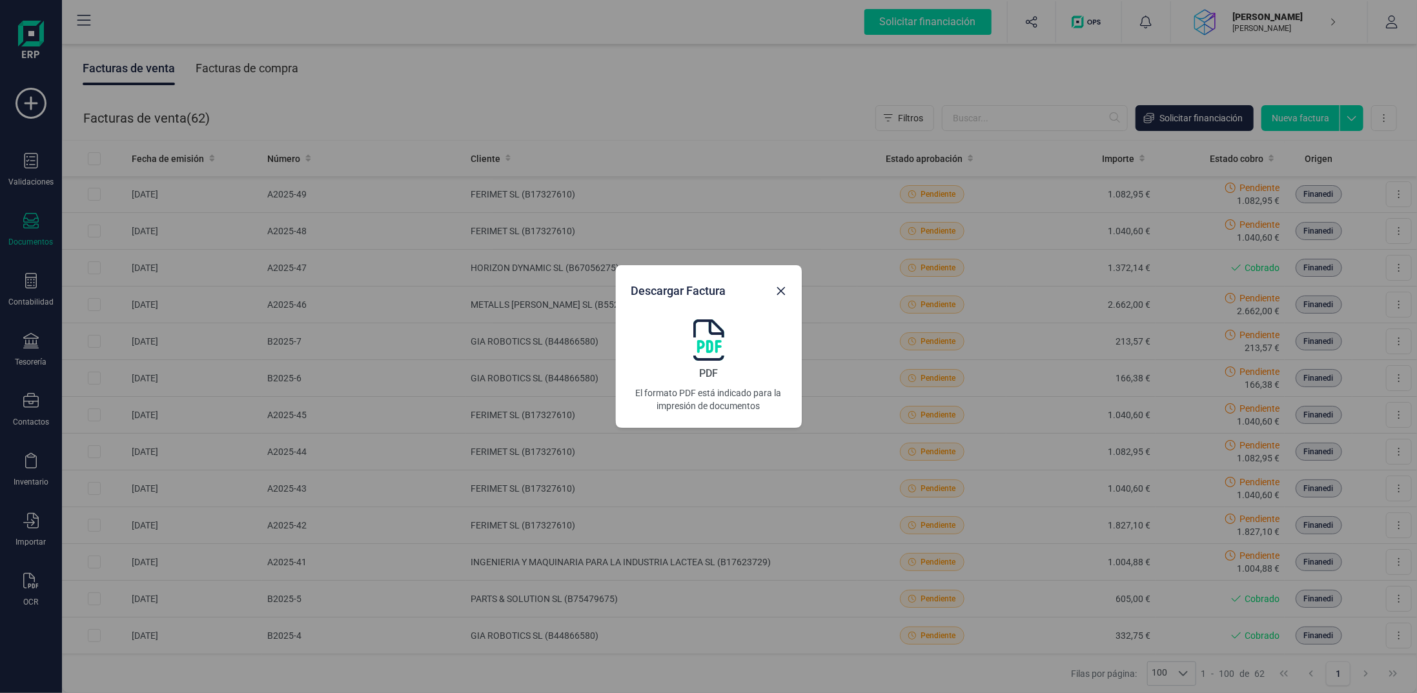
click at [713, 335] on img at bounding box center [708, 340] width 31 height 41
click at [783, 284] on button "button" at bounding box center [781, 291] width 21 height 21
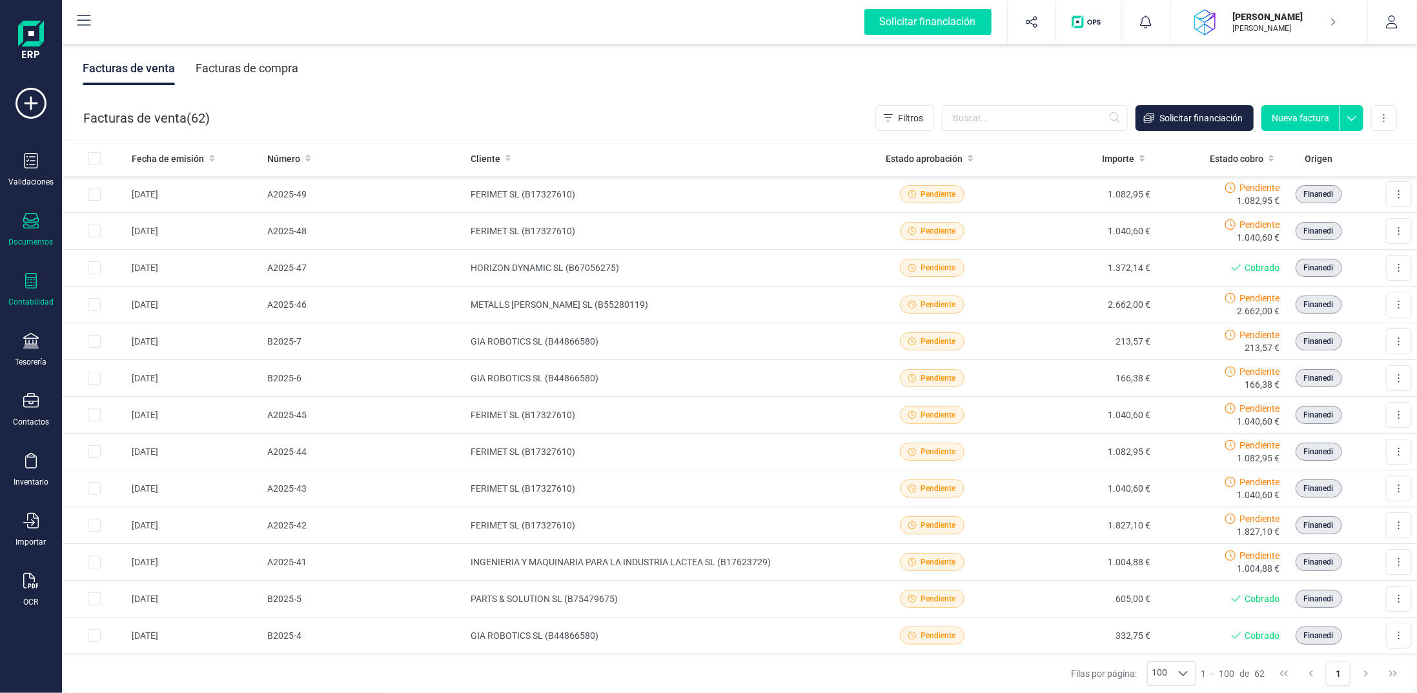
click at [30, 289] on div at bounding box center [30, 282] width 15 height 19
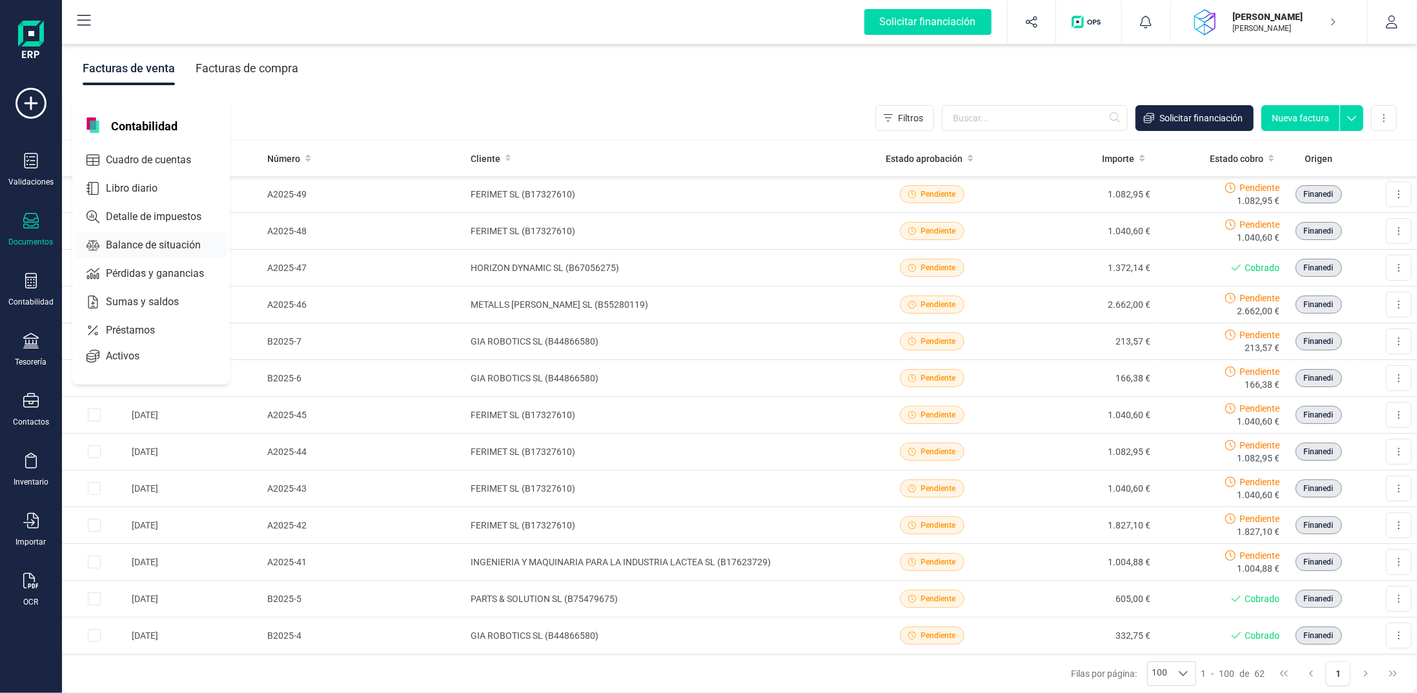
click at [143, 243] on span "Balance de situación" at bounding box center [162, 245] width 123 height 15
